Goal: Check status: Check status

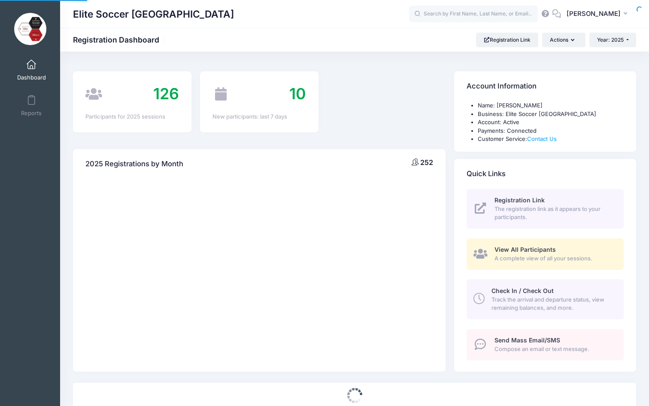
select select
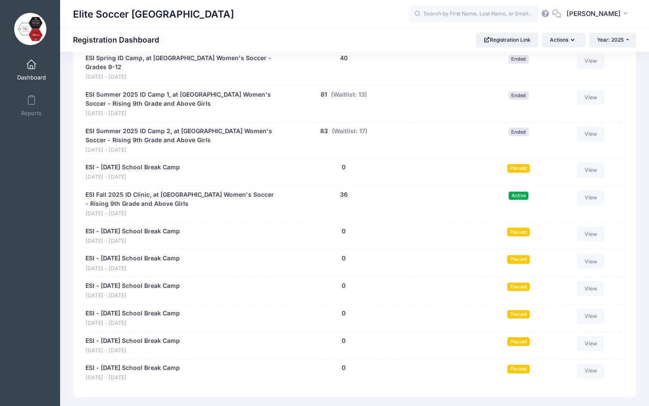
scroll to position [434, 0]
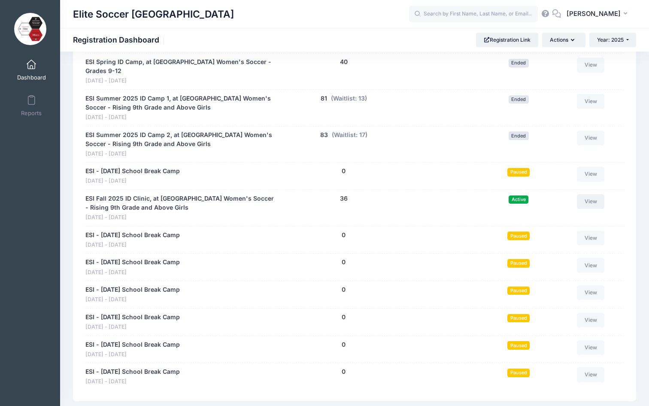
click at [595, 194] on link "View" at bounding box center [590, 201] width 27 height 15
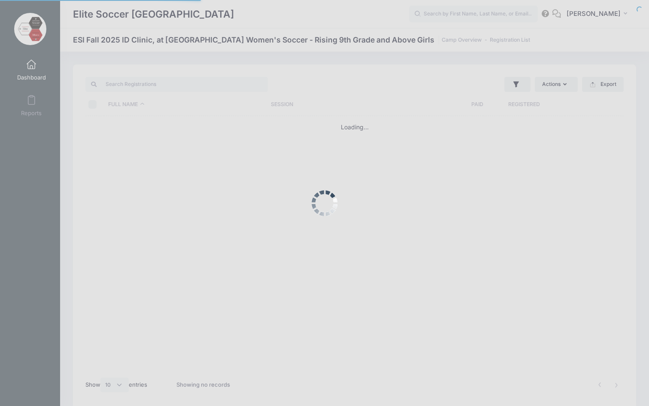
select select "10"
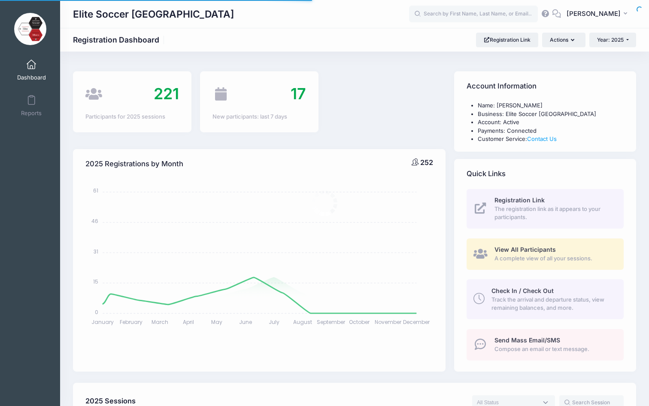
select select
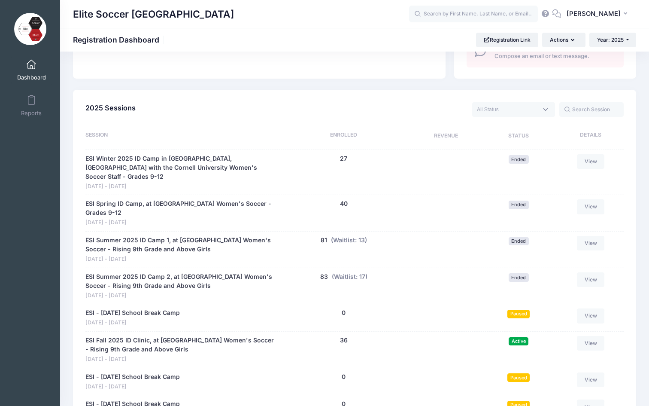
scroll to position [421, 0]
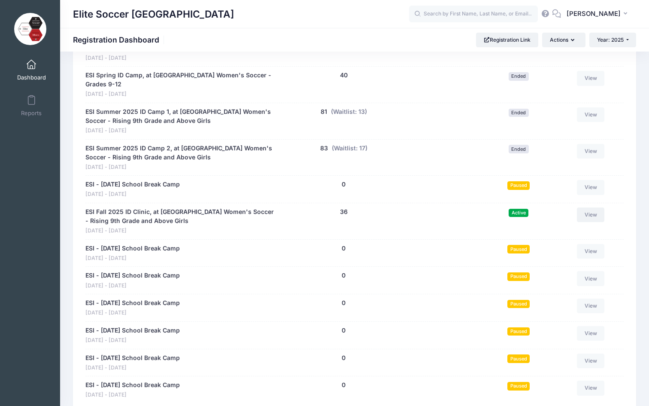
click at [583, 212] on link "View" at bounding box center [590, 214] width 27 height 15
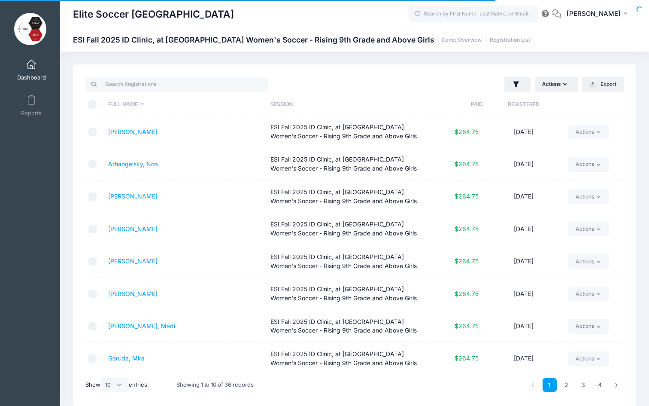
scroll to position [68, 0]
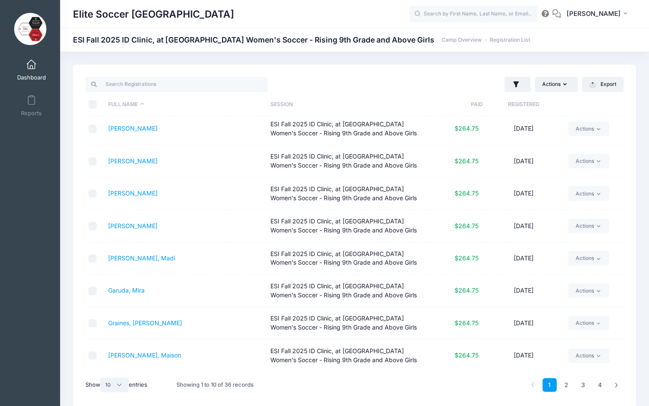
click at [112, 384] on select "All 10 25 50" at bounding box center [114, 384] width 28 height 15
select select "25"
click at [102, 377] on select "All 10 25 50" at bounding box center [114, 384] width 28 height 15
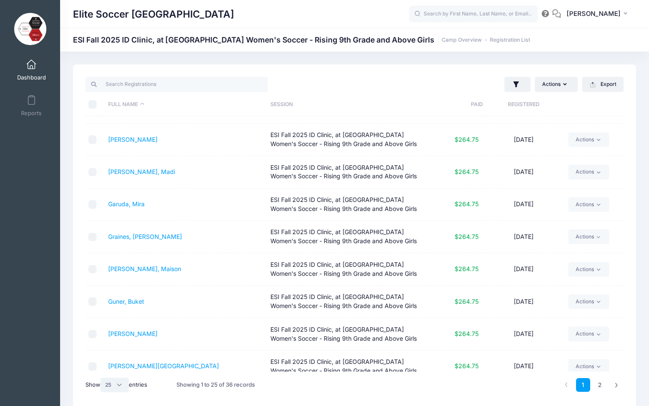
scroll to position [177, 0]
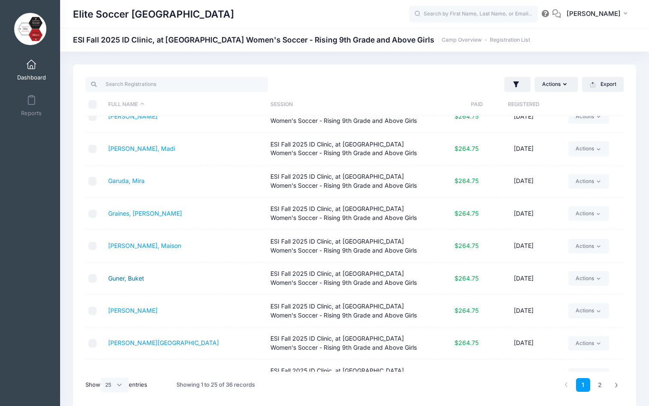
click at [116, 277] on link "Guner, Buket" at bounding box center [126, 277] width 36 height 7
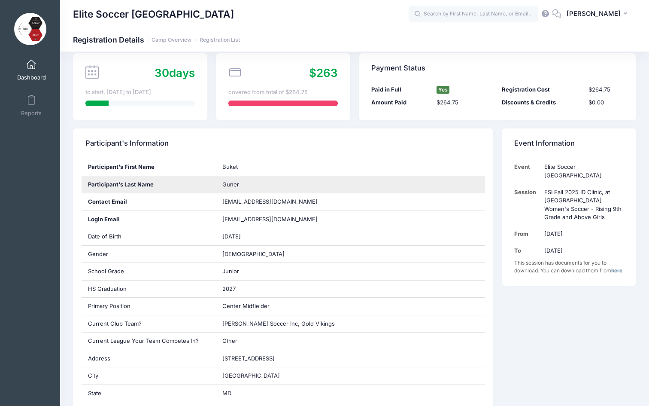
scroll to position [78, 0]
